Goal: Task Accomplishment & Management: Manage account settings

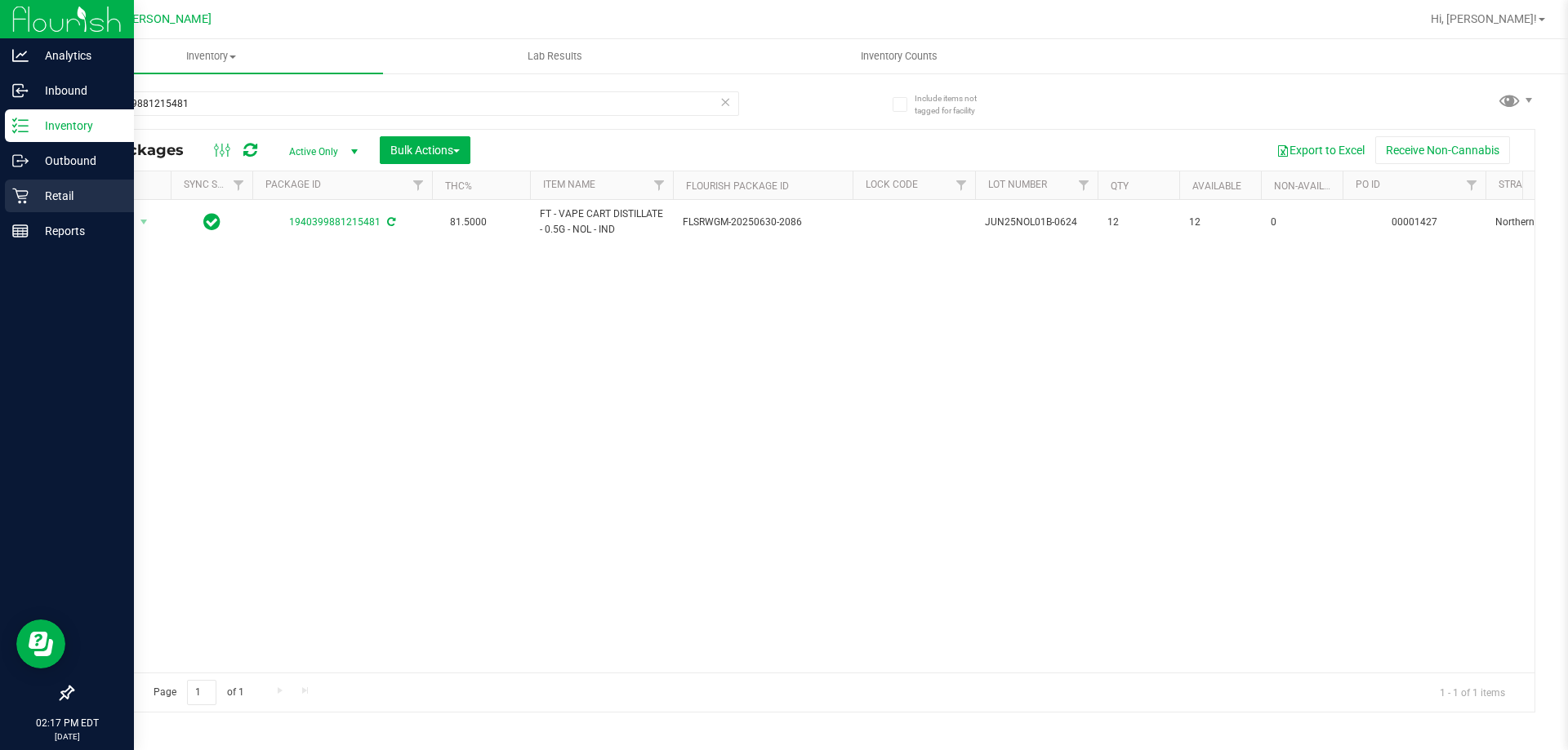
click at [58, 203] on p "Retail" at bounding box center [78, 195] width 98 height 19
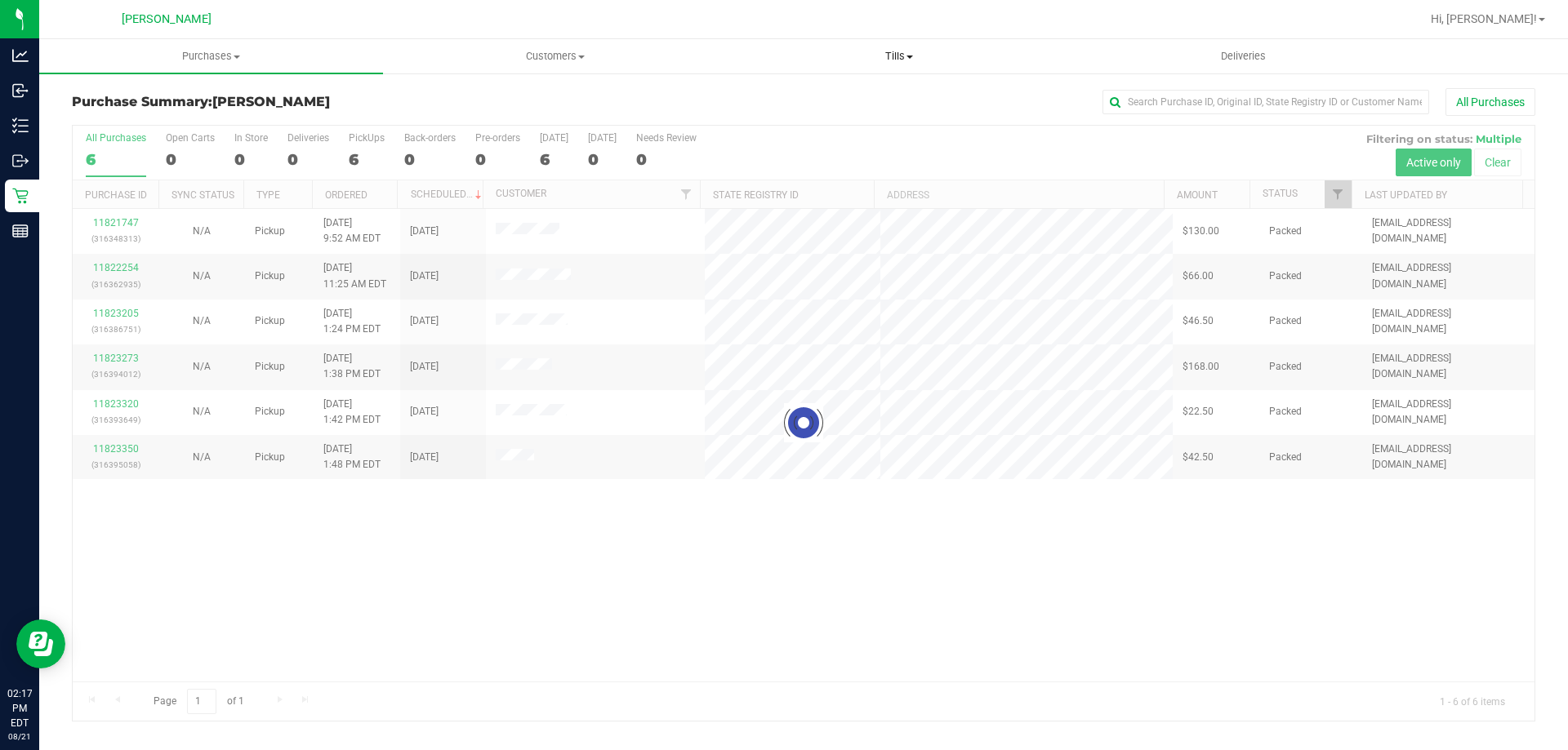
click at [894, 59] on span "Tills" at bounding box center [899, 56] width 342 height 14
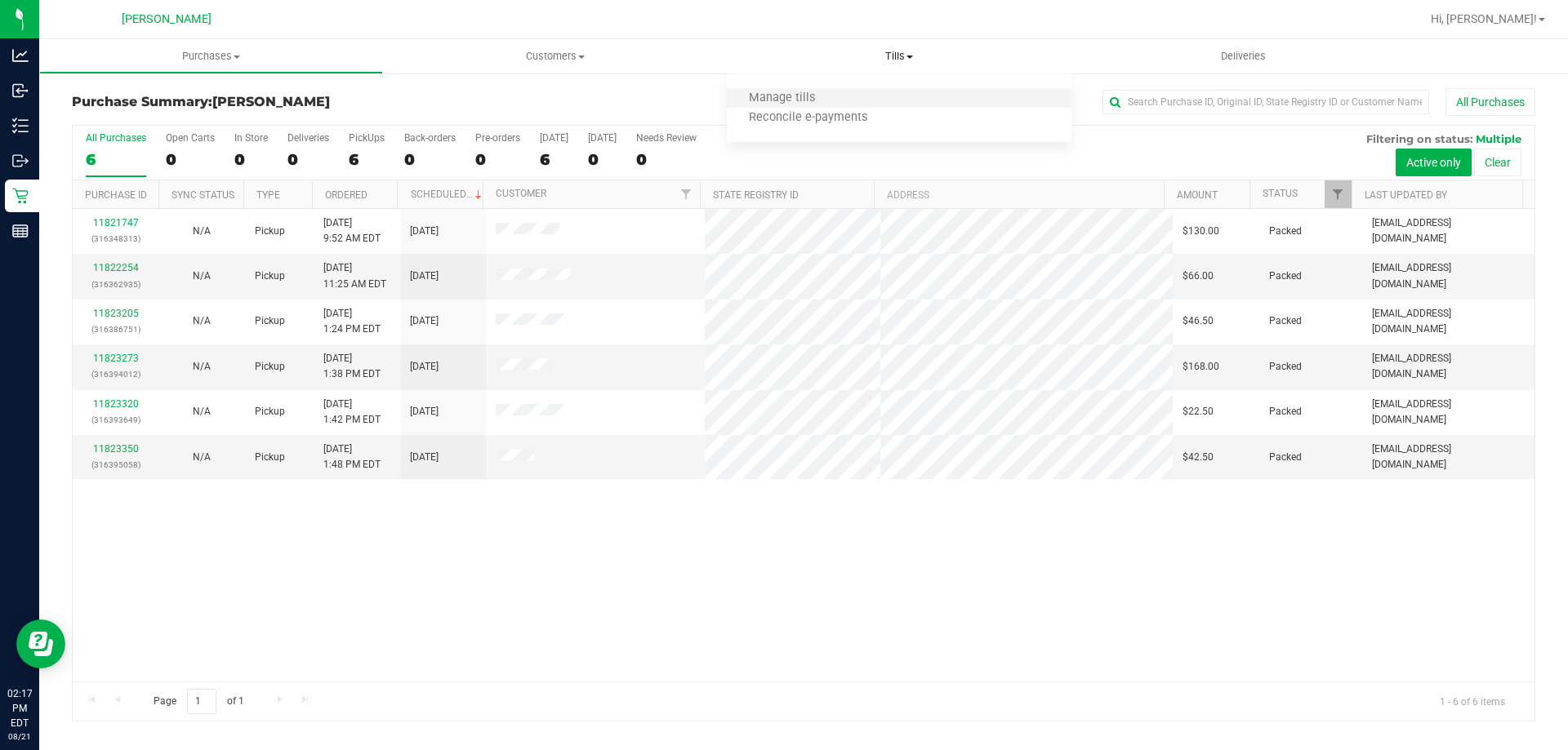
click at [882, 92] on li "Manage tills" at bounding box center [899, 98] width 344 height 19
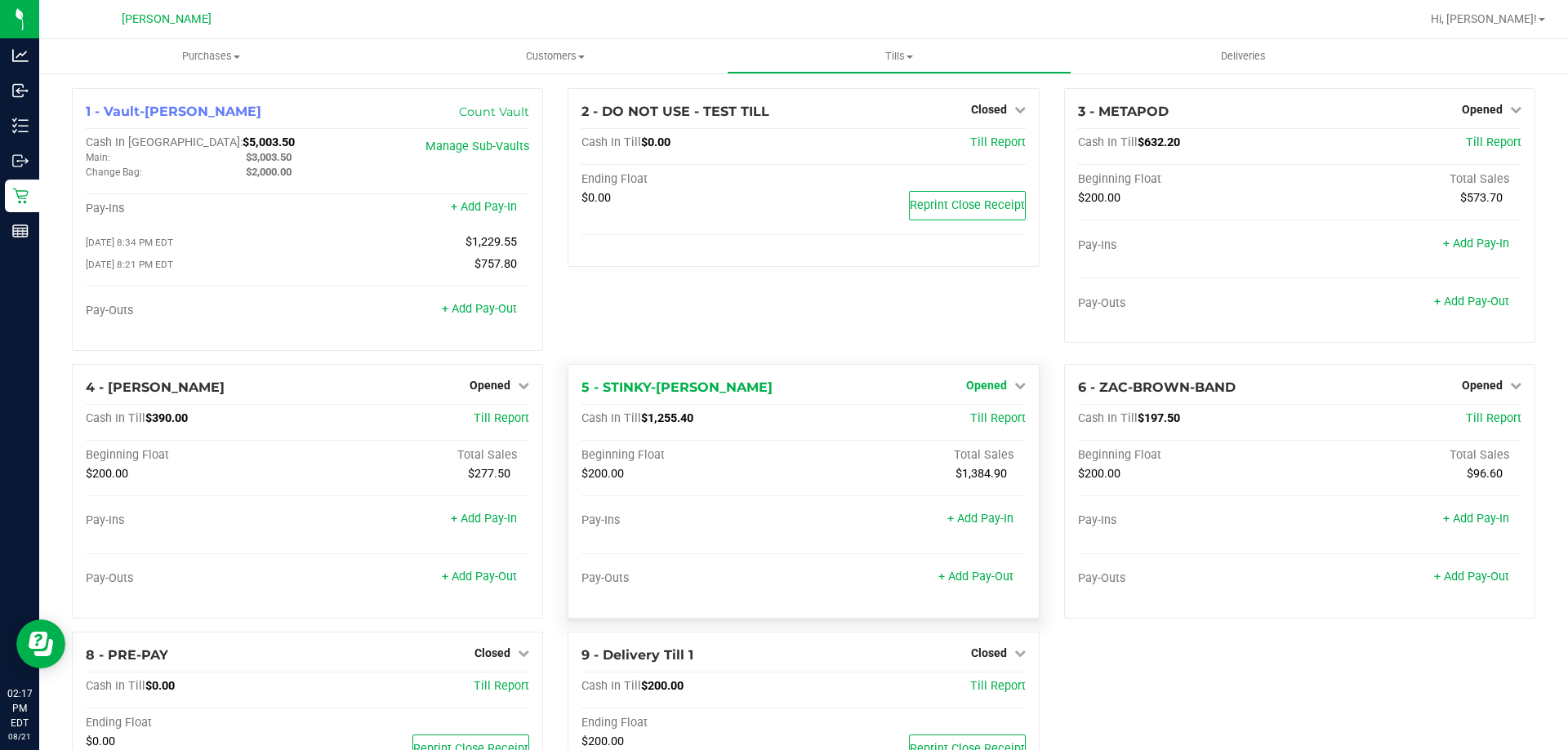
click at [983, 389] on span "Opened" at bounding box center [986, 385] width 40 height 13
click at [976, 423] on link "Close Till" at bounding box center [988, 419] width 44 height 13
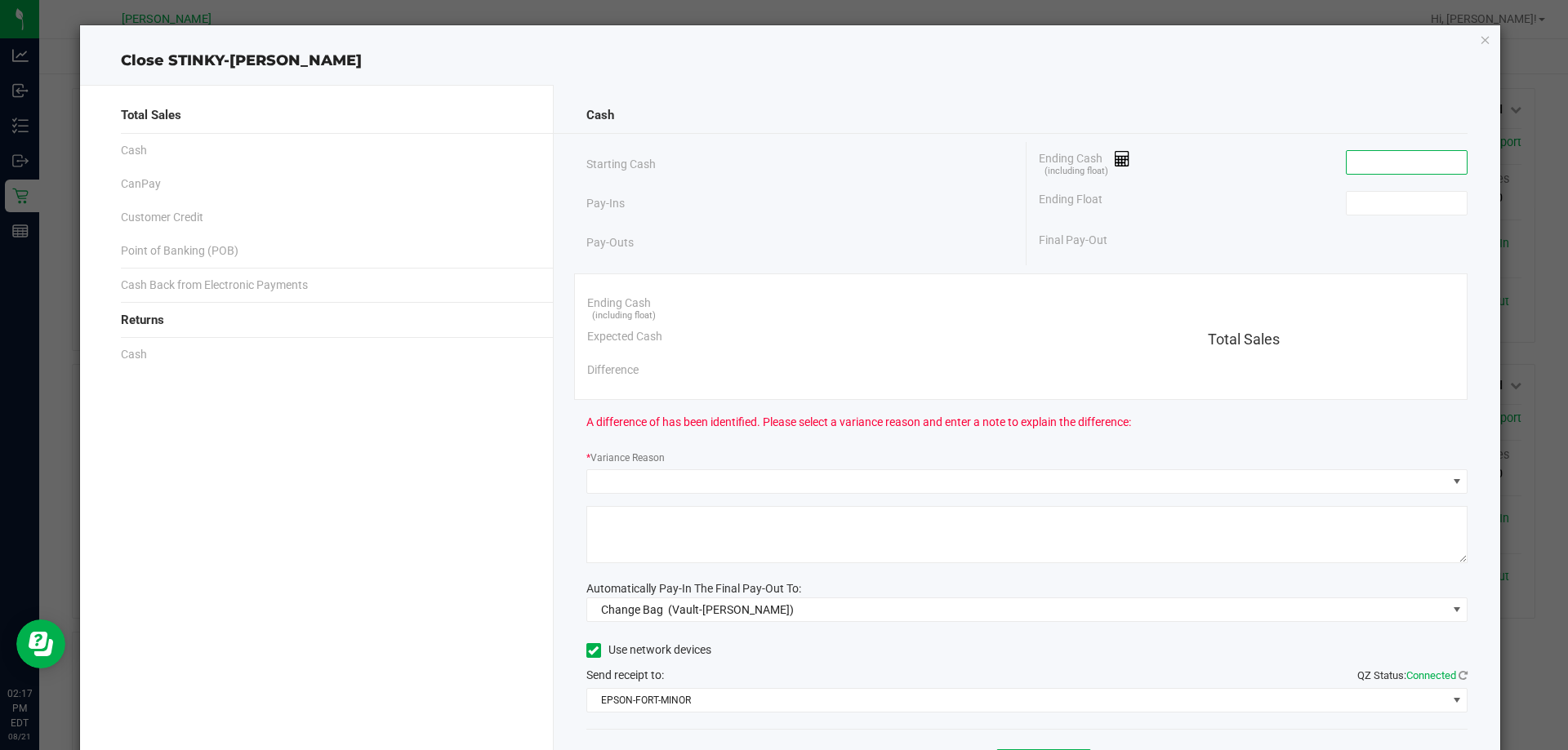
click at [1406, 163] on input at bounding box center [1406, 163] width 120 height 23
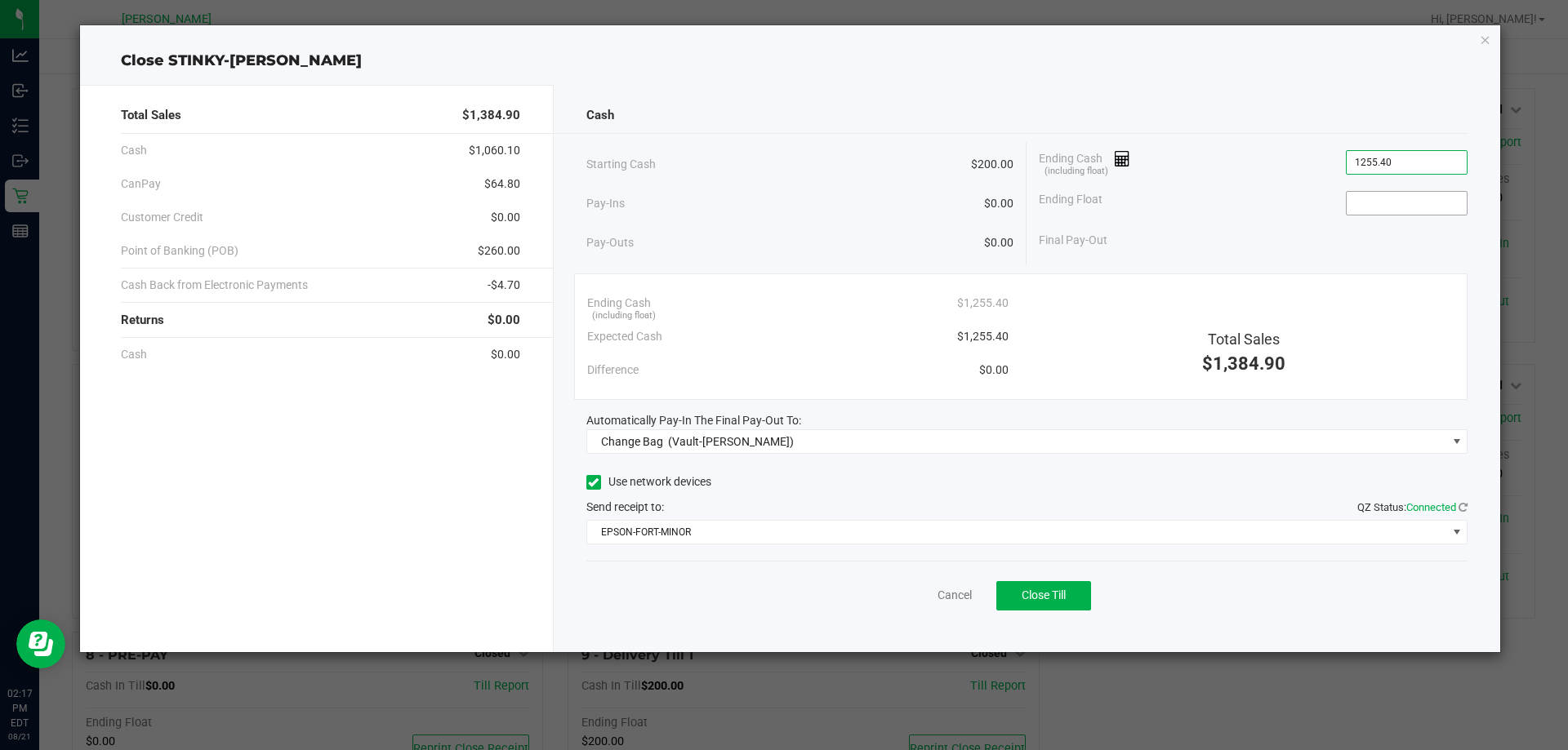
type input "$1,255.40"
click at [1449, 212] on input at bounding box center [1406, 203] width 120 height 23
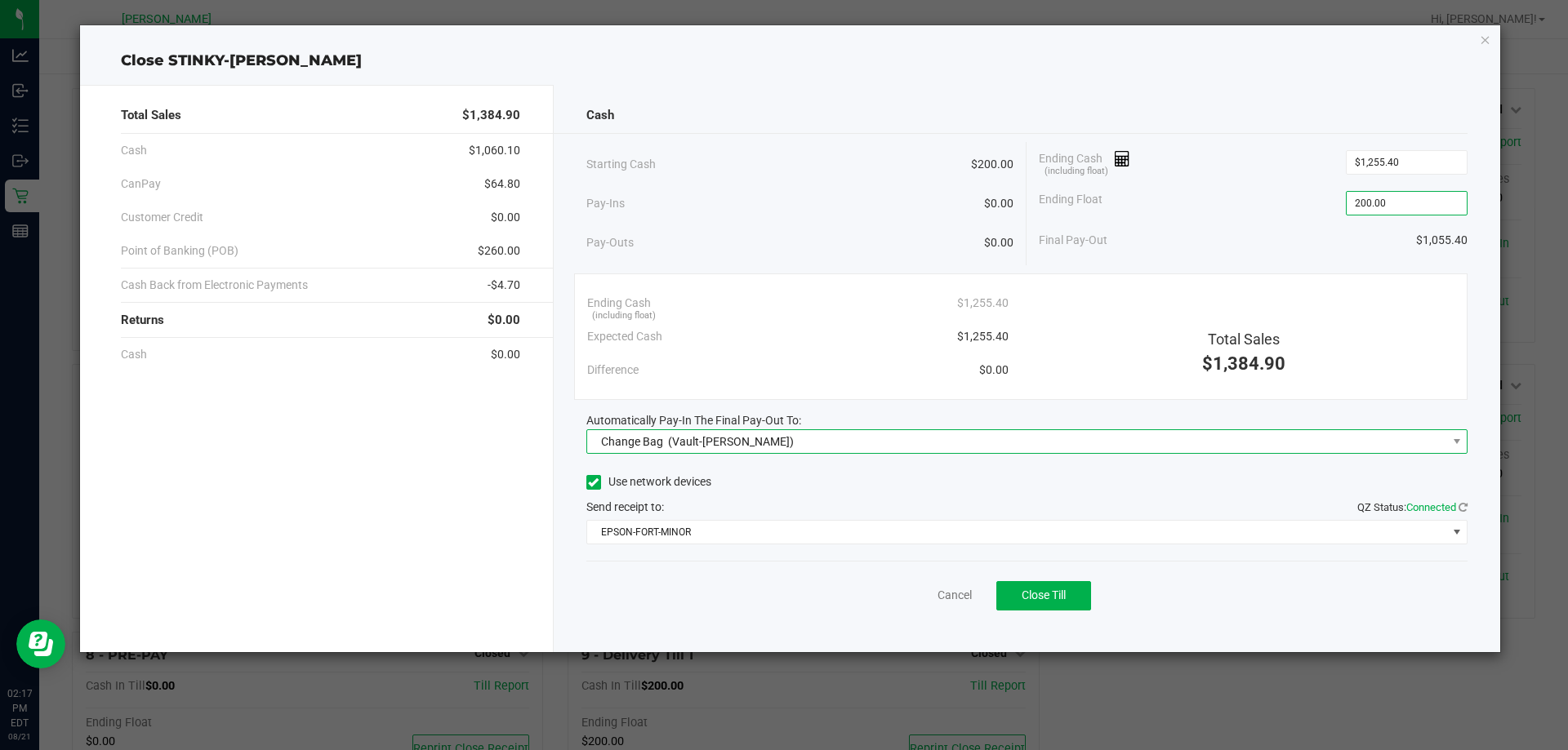
type input "$200.00"
click at [871, 442] on span "Change Bag (Vault-[PERSON_NAME])" at bounding box center [1017, 442] width 860 height 23
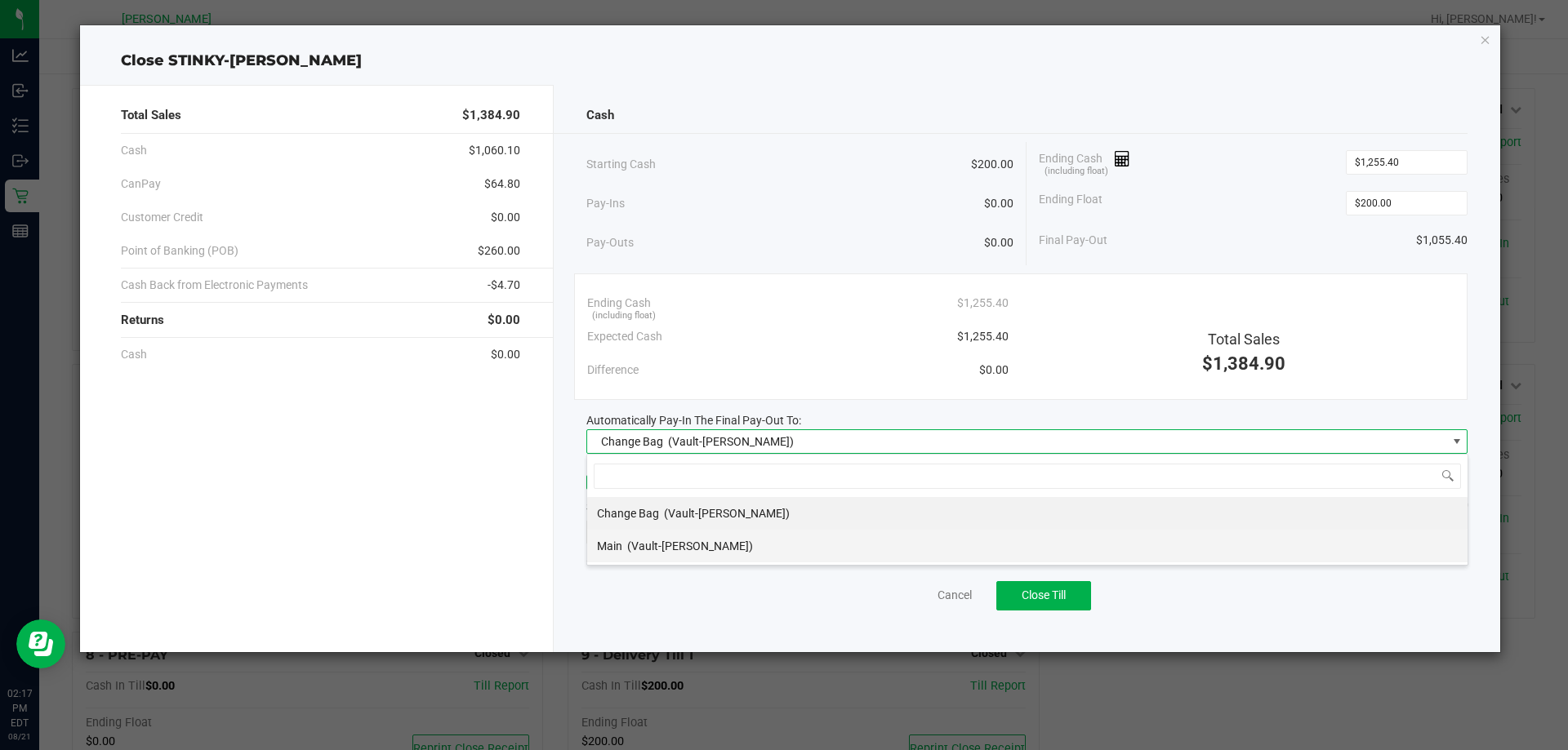
scroll to position [24, 881]
click at [809, 545] on li "Main (Vault-[PERSON_NAME])" at bounding box center [1028, 546] width 880 height 33
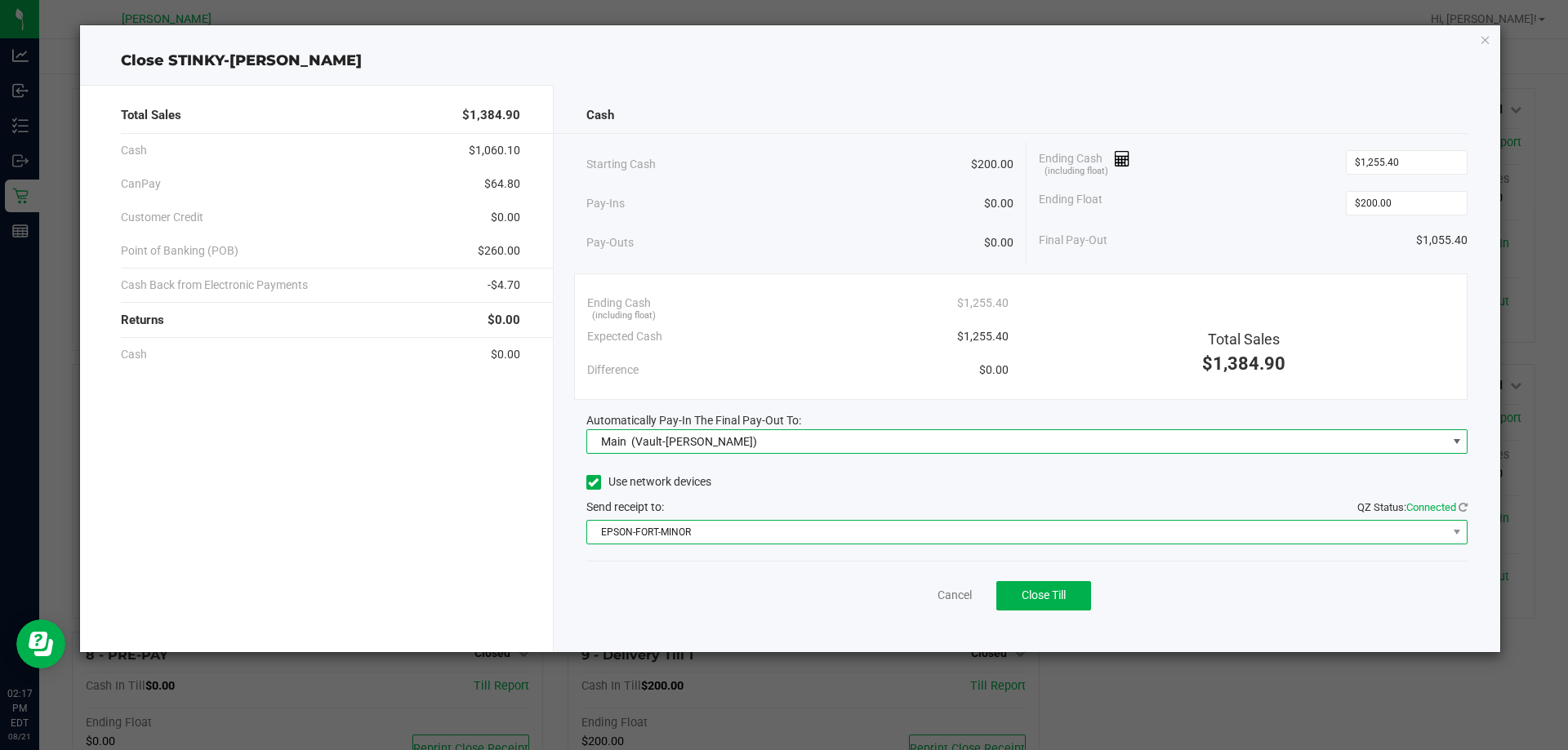
click at [807, 532] on span "EPSON-FORT-MINOR" at bounding box center [1017, 532] width 860 height 23
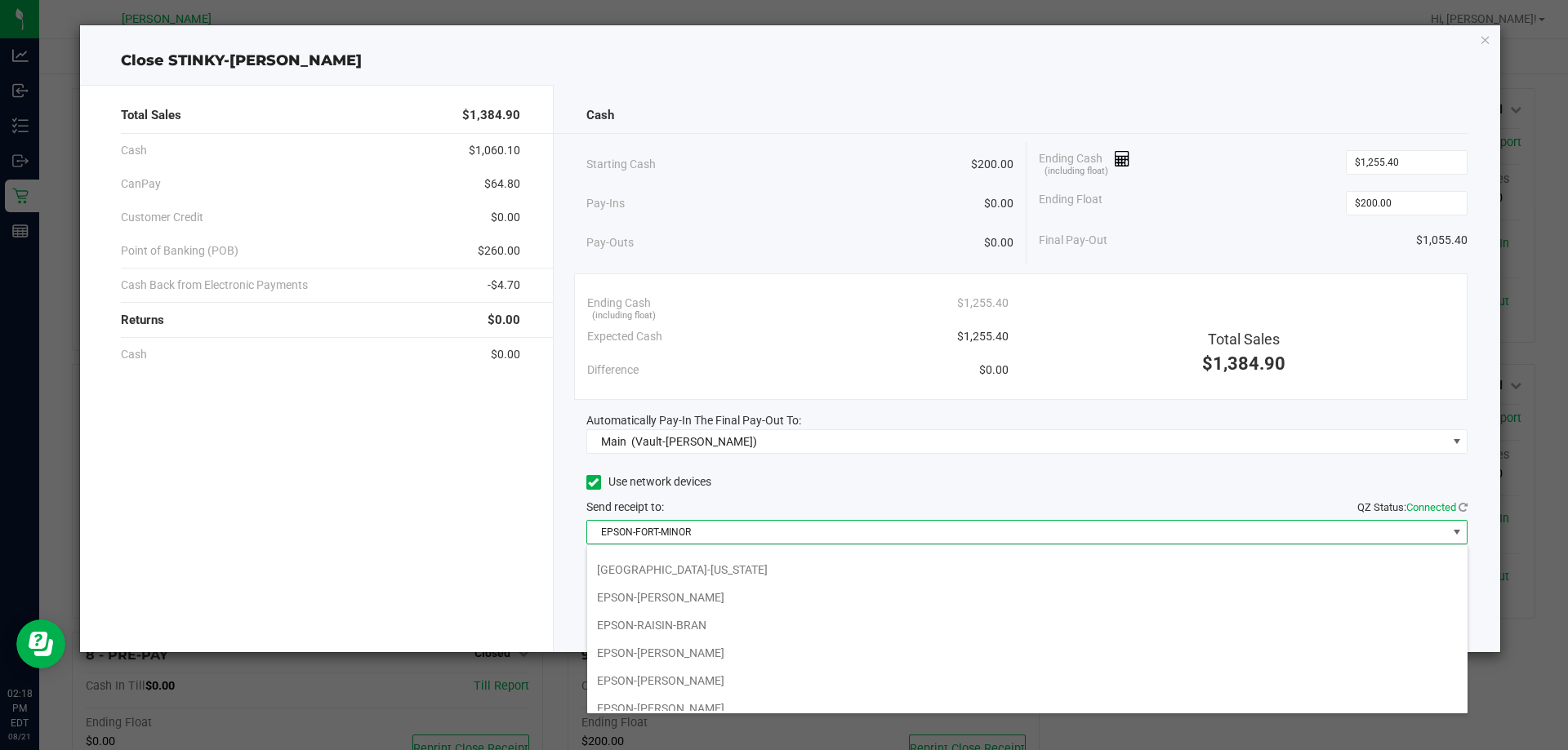
scroll to position [197, 0]
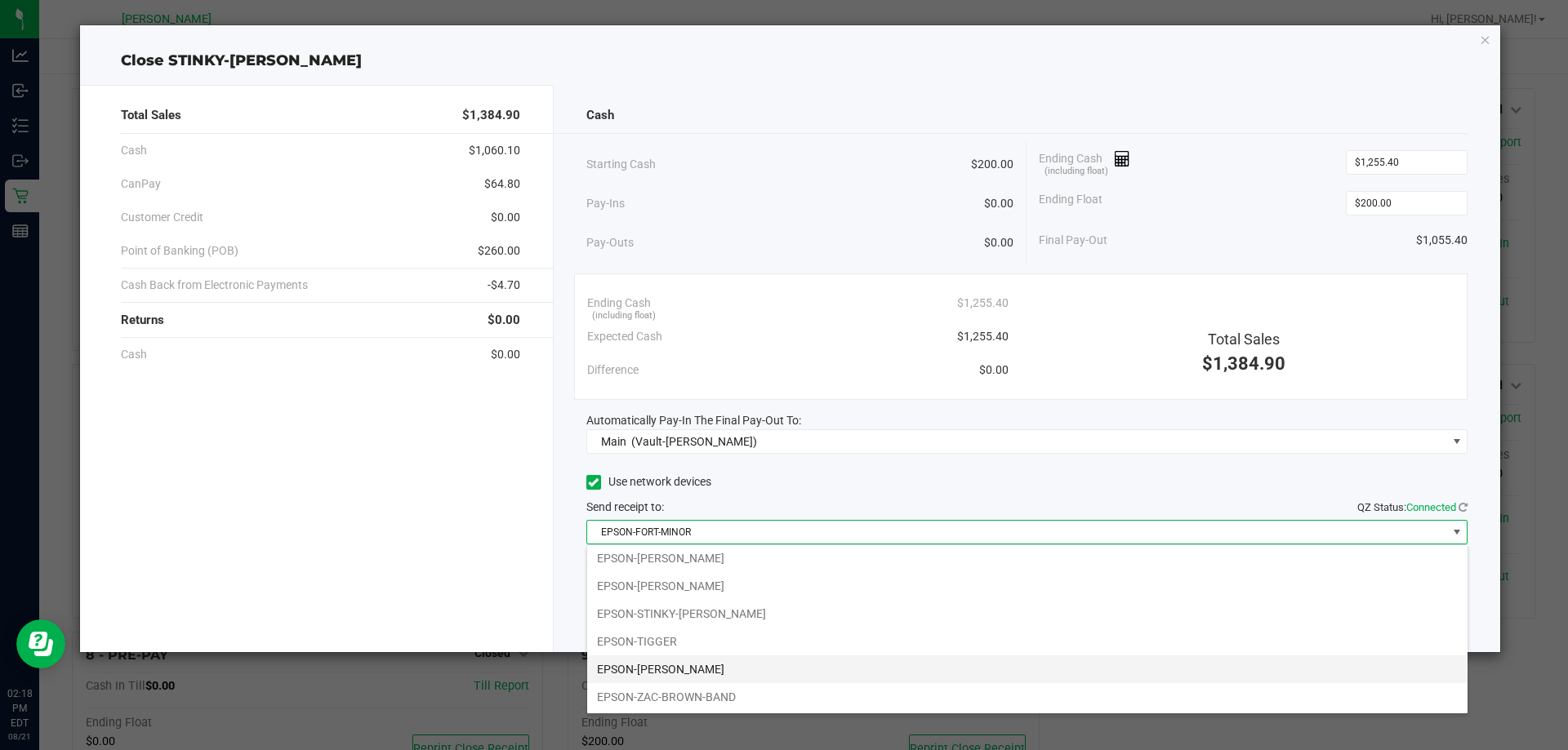
click at [798, 659] on li "EPSON-[PERSON_NAME]" at bounding box center [1028, 669] width 880 height 28
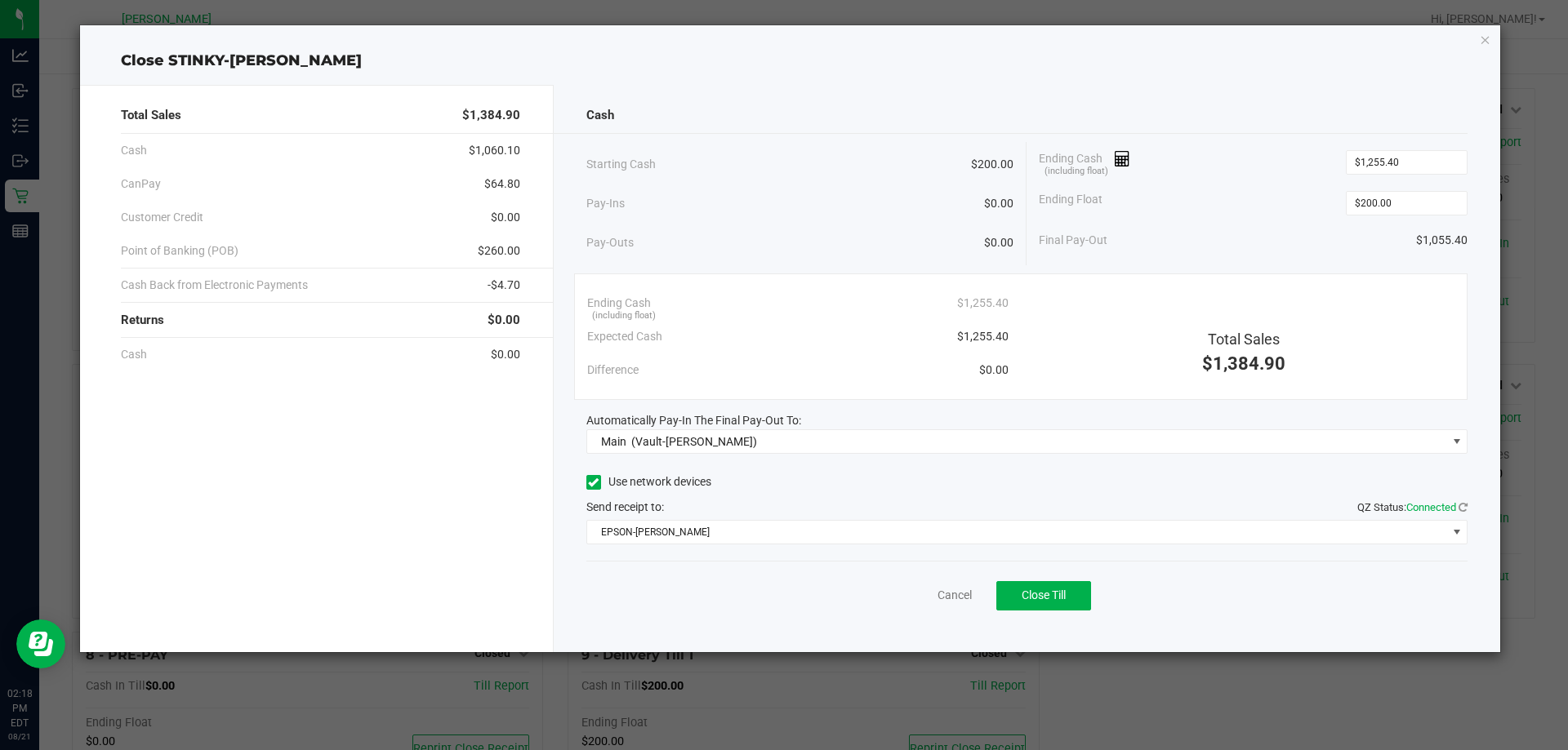
click at [1236, 199] on div "Ending Float $200.00" at bounding box center [1253, 203] width 429 height 40
click at [1116, 592] on div "Cancel Close Till" at bounding box center [1028, 592] width 882 height 63
click at [1064, 588] on span "Close Till" at bounding box center [1044, 595] width 44 height 13
click at [918, 593] on link "Dismiss" at bounding box center [919, 596] width 39 height 17
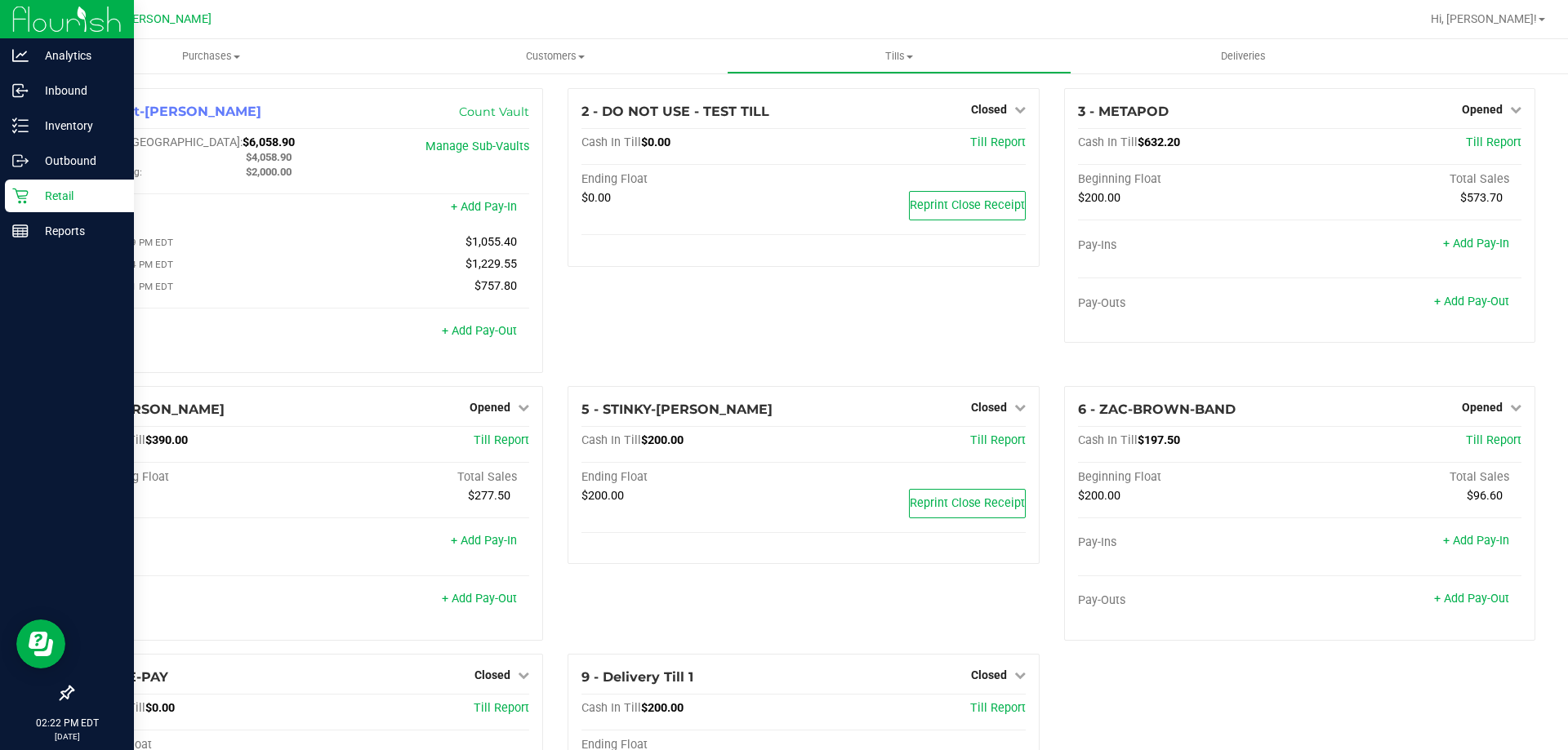
click at [52, 182] on div "Retail" at bounding box center [69, 196] width 129 height 33
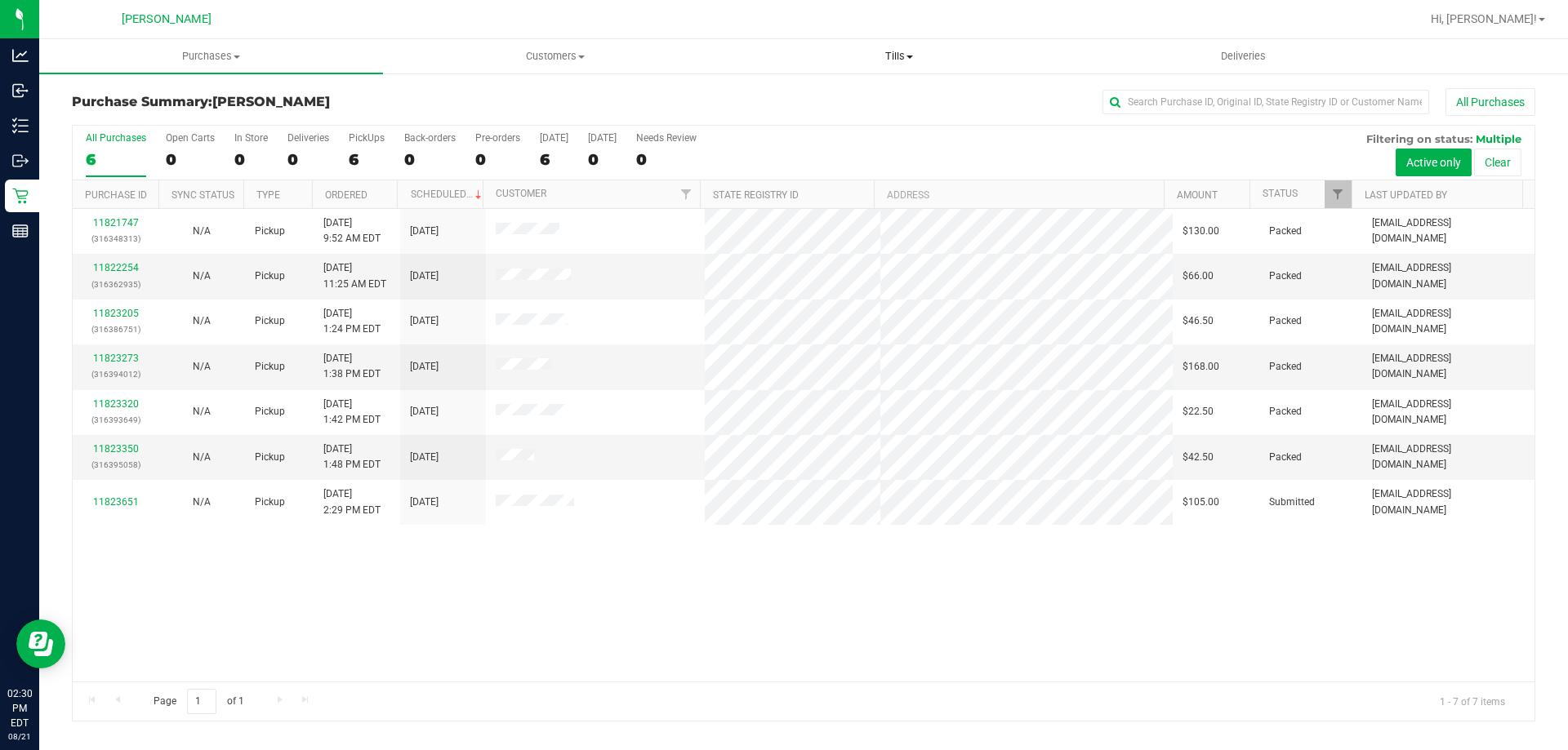
click at [899, 49] on span "Tills" at bounding box center [899, 56] width 342 height 14
click at [882, 99] on li "Manage tills" at bounding box center [899, 98] width 344 height 19
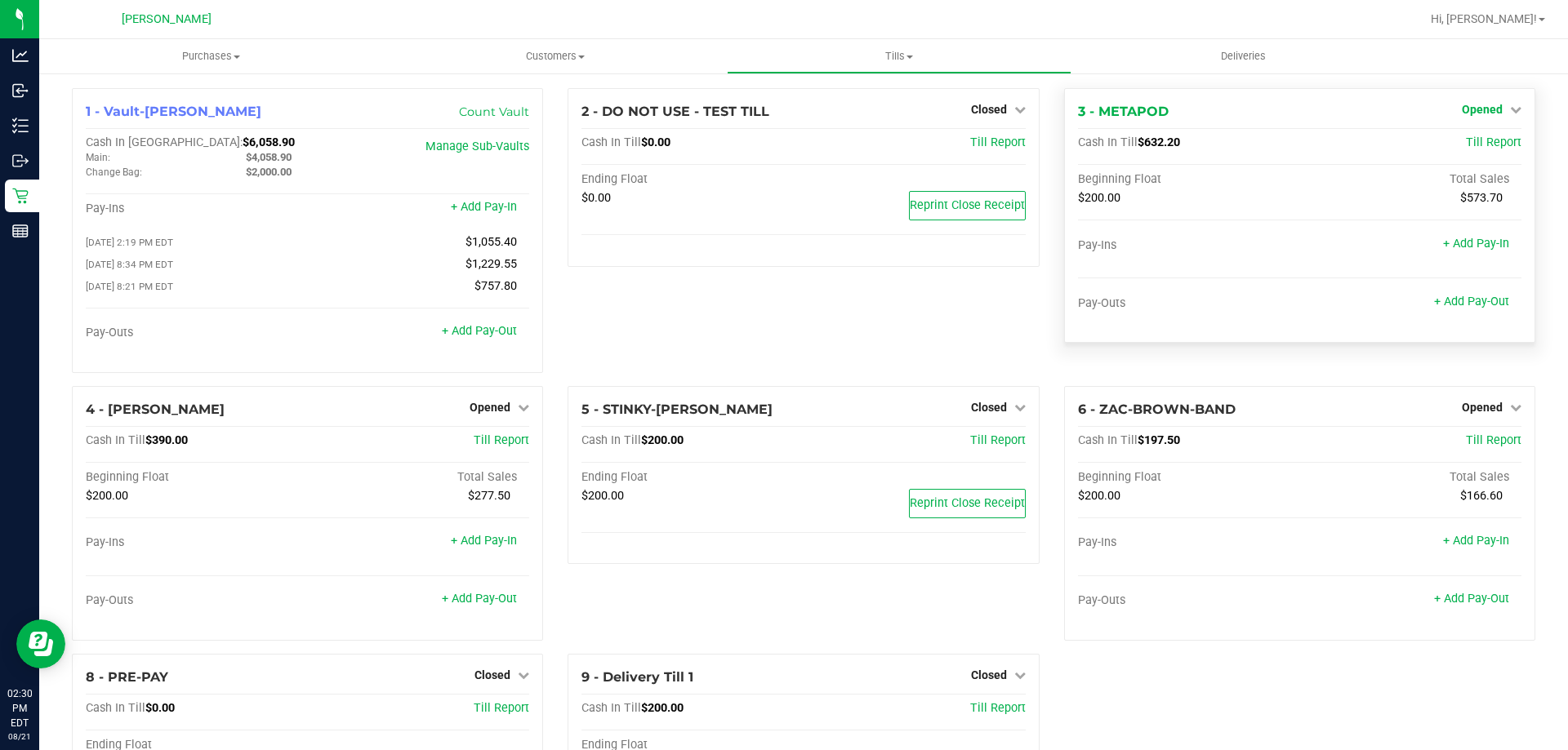
click at [1484, 106] on span "Opened" at bounding box center [1482, 110] width 40 height 13
click at [1470, 139] on link "Close Till" at bounding box center [1484, 143] width 44 height 13
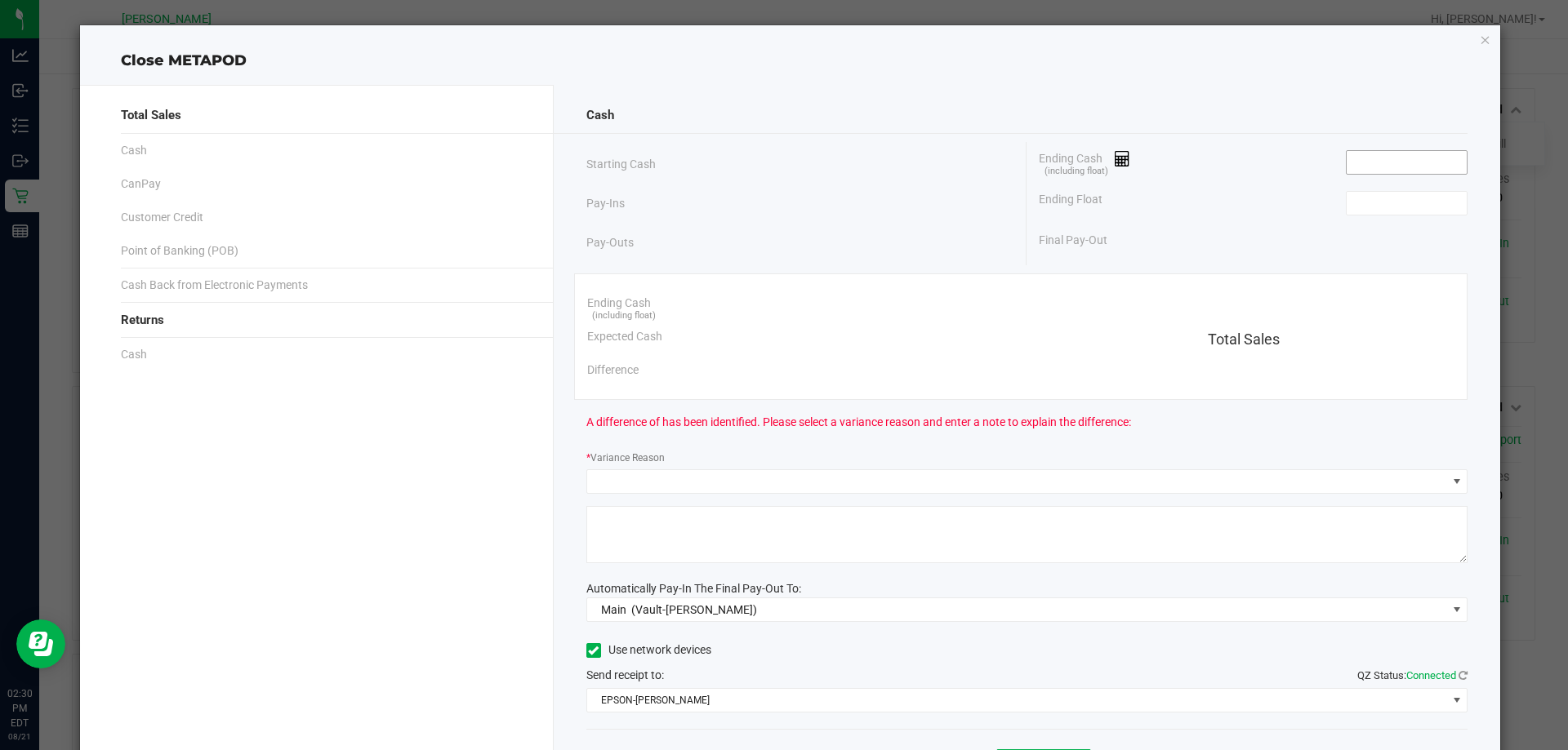
click at [1405, 165] on input at bounding box center [1406, 163] width 120 height 23
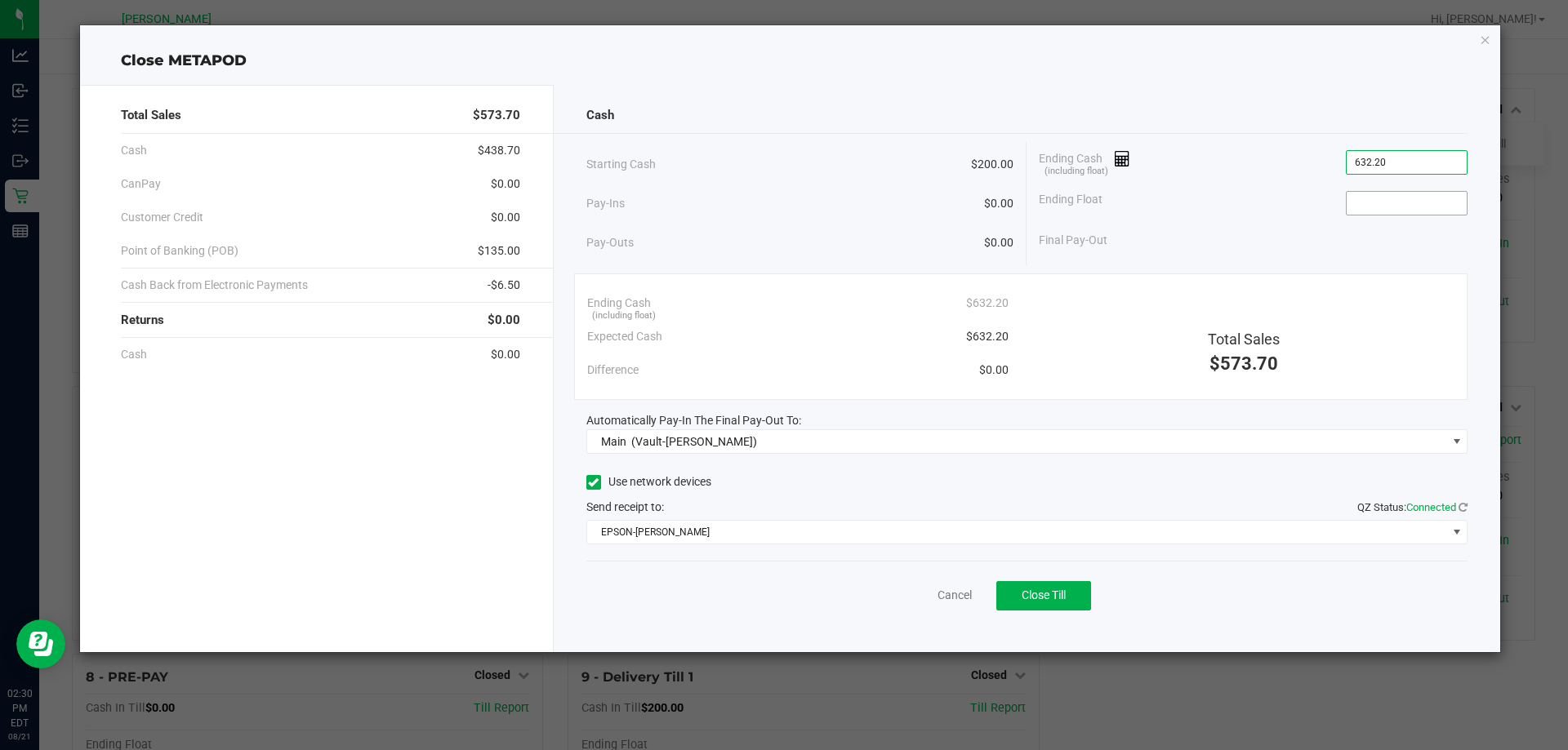
type input "$632.20"
click at [1398, 199] on input at bounding box center [1406, 203] width 120 height 23
type input "$200.00"
click at [1187, 257] on div "Starting Cash $200.00 Pay-Ins $0.00 Pay-Outs $0.00 Ending Cash (including float…" at bounding box center [1028, 204] width 882 height 123
click at [1036, 605] on button "Close Till" at bounding box center [1044, 596] width 94 height 30
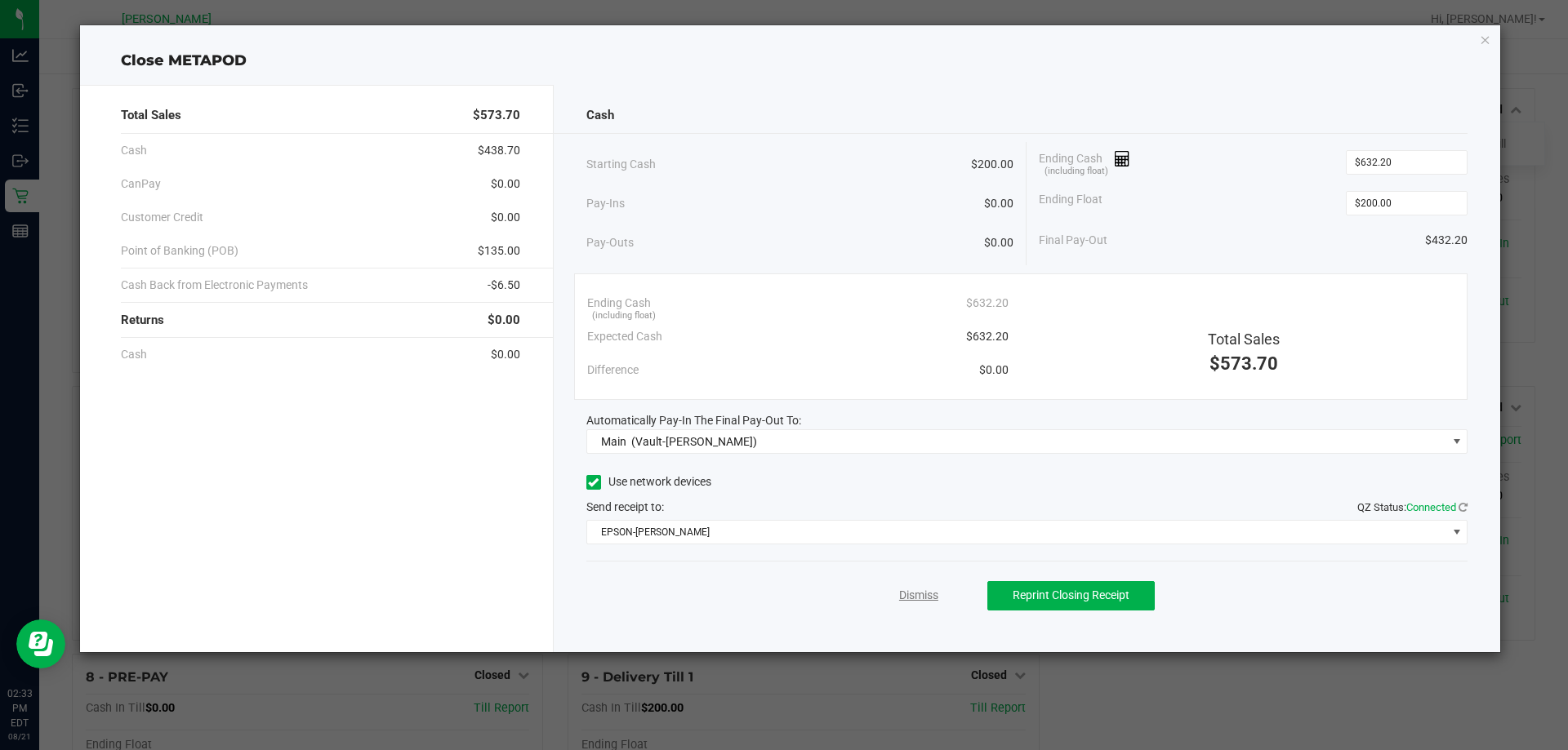
click at [912, 601] on link "Dismiss" at bounding box center [919, 596] width 39 height 17
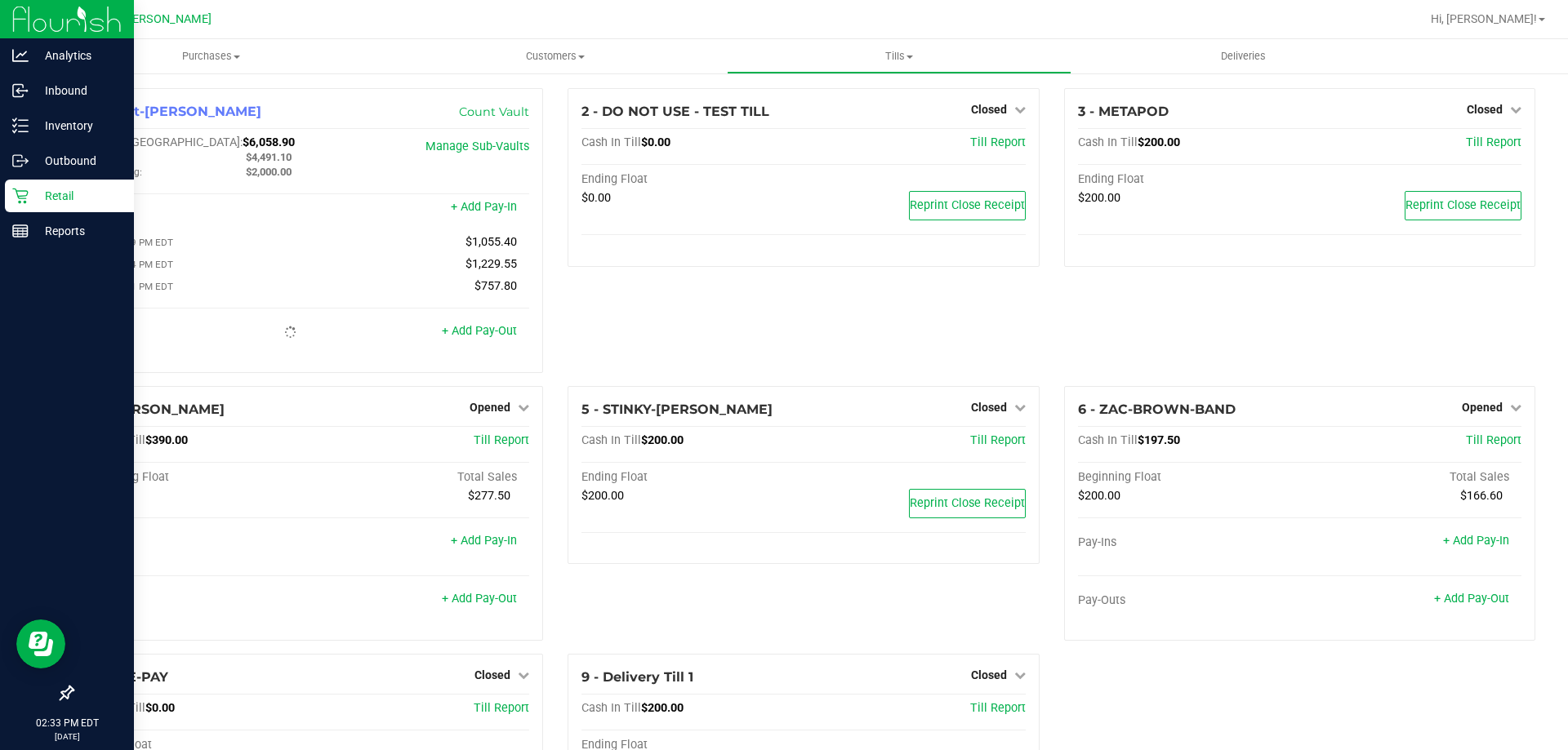
click at [28, 201] on icon at bounding box center [20, 195] width 16 height 16
